Goal: Task Accomplishment & Management: Manage account settings

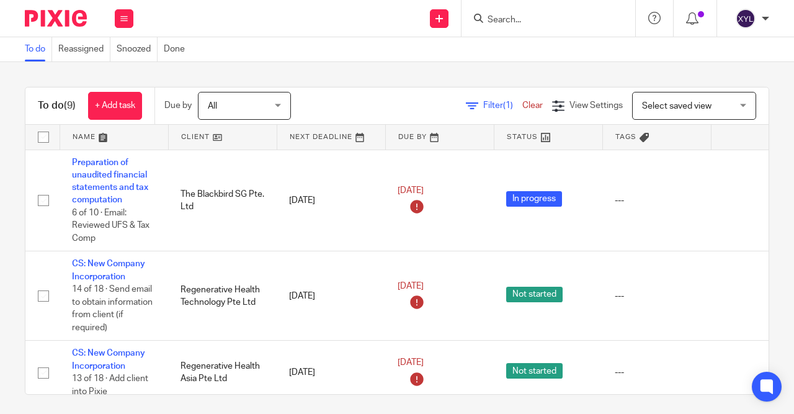
click at [544, 20] on input "Search" at bounding box center [542, 20] width 112 height 11
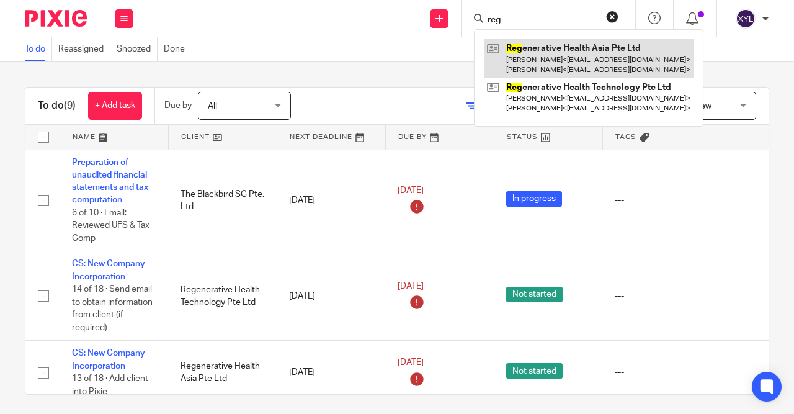
type input "reg"
click at [536, 61] on link at bounding box center [589, 58] width 210 height 38
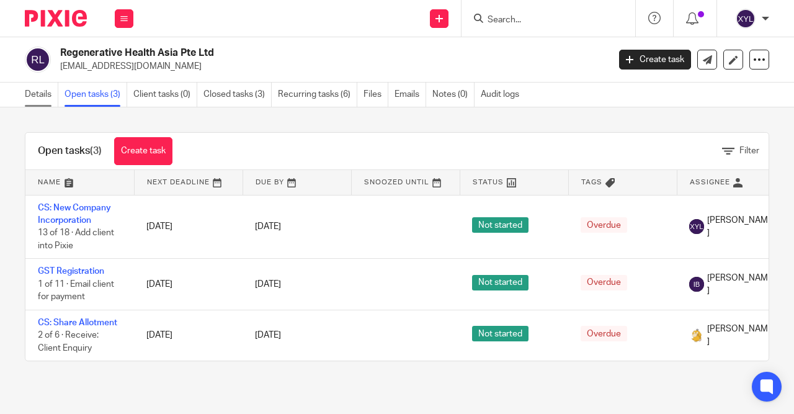
click at [43, 92] on link "Details" at bounding box center [41, 94] width 33 height 24
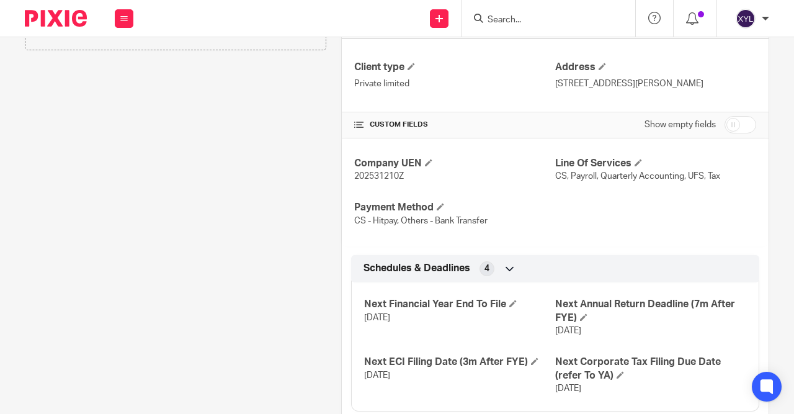
scroll to position [383, 0]
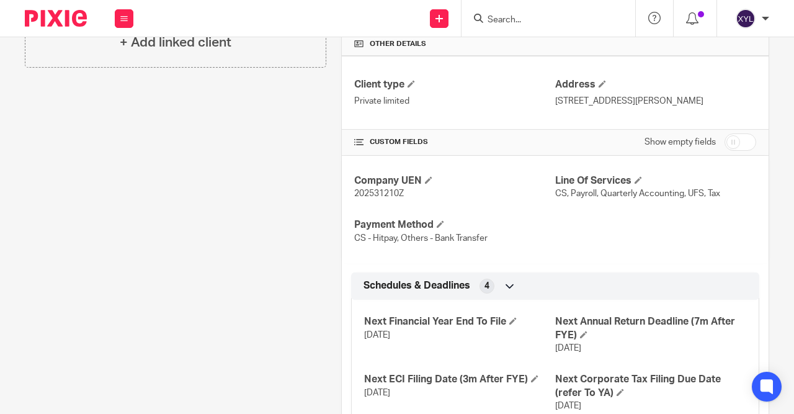
click at [642, 182] on div "Company UEN 202531210Z Line Of Services CS, Payroll, Quarterly Accounting, UFS,…" at bounding box center [555, 210] width 427 height 108
click at [638, 184] on span at bounding box center [637, 179] width 7 height 7
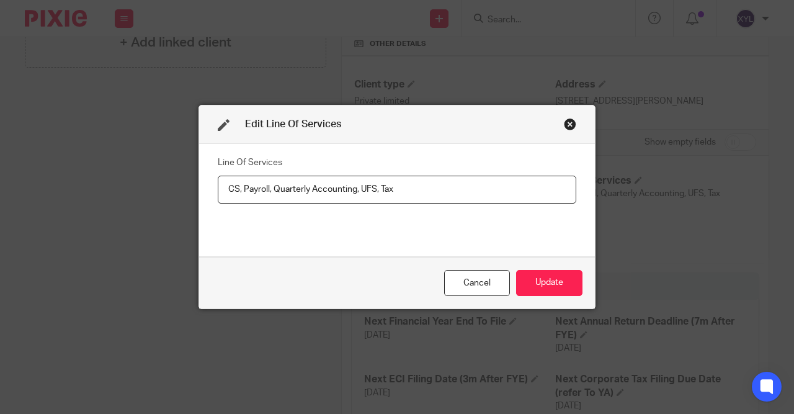
click at [279, 192] on input "CS, Payroll, Quarterly Accounting, UFS, Tax" at bounding box center [397, 189] width 358 height 28
type input "CS, Payroll, Monthly Accounting, UFS, Tax"
click at [536, 277] on button "Update" at bounding box center [549, 283] width 66 height 27
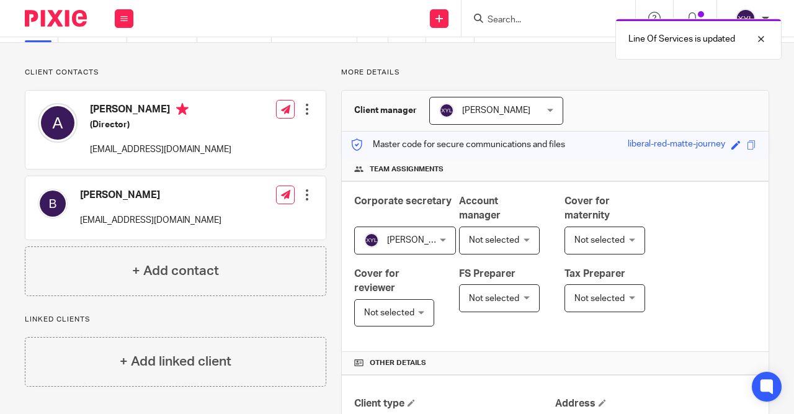
scroll to position [0, 0]
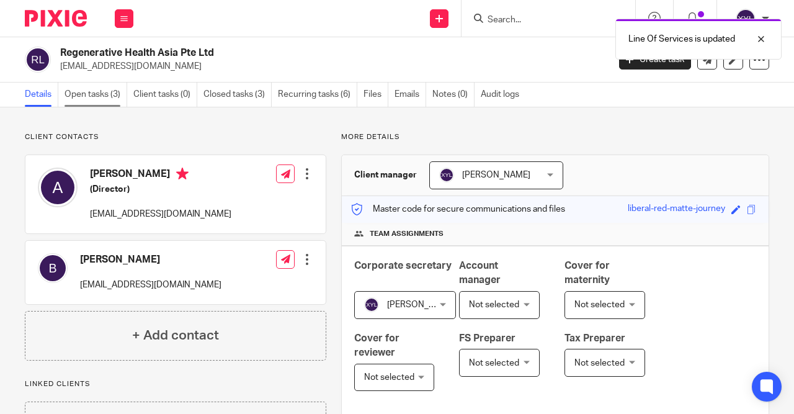
click at [112, 87] on link "Open tasks (3)" at bounding box center [95, 94] width 63 height 24
